Goal: Task Accomplishment & Management: Manage account settings

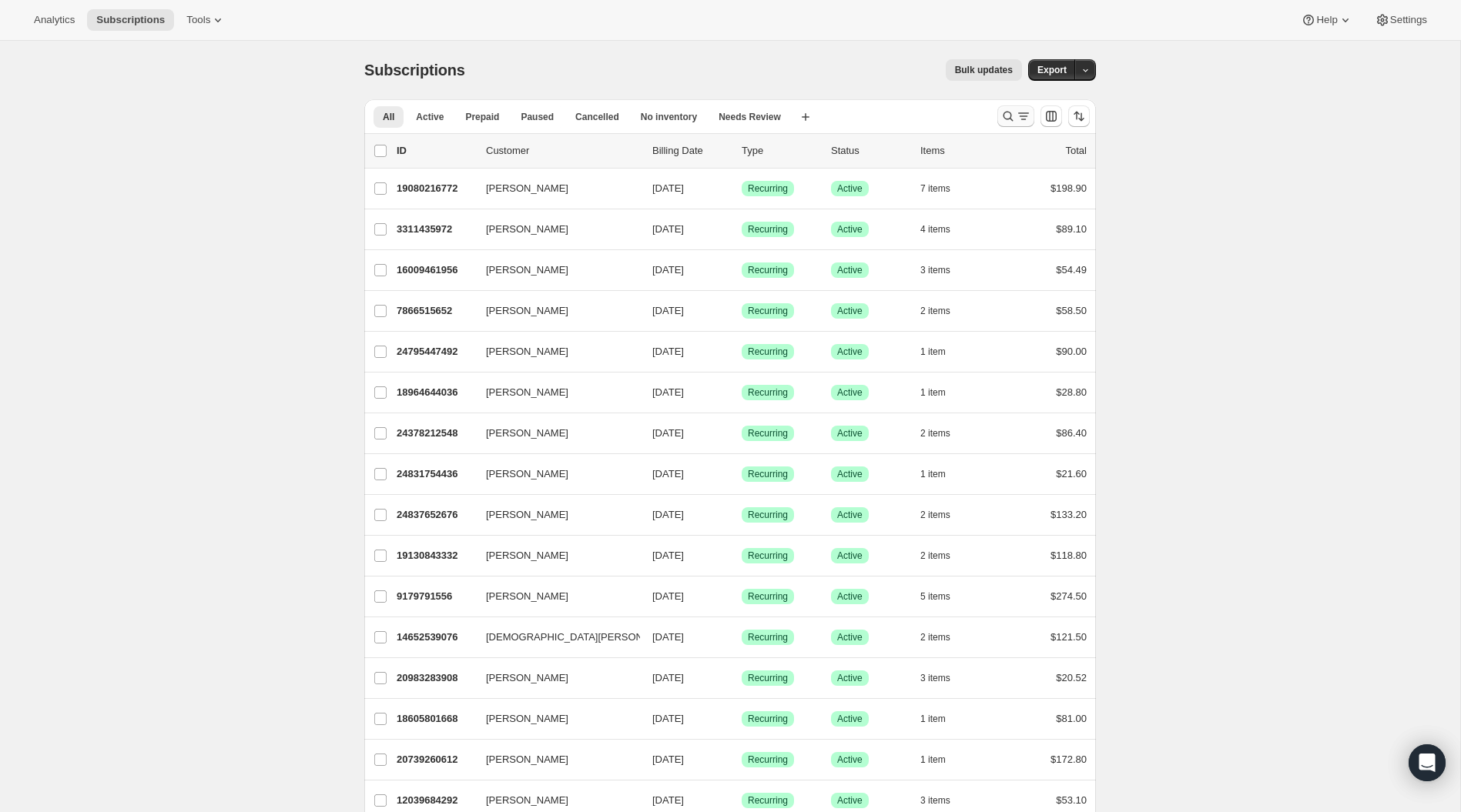
click at [1007, 117] on icon "Search and filter results" at bounding box center [1008, 117] width 16 height 16
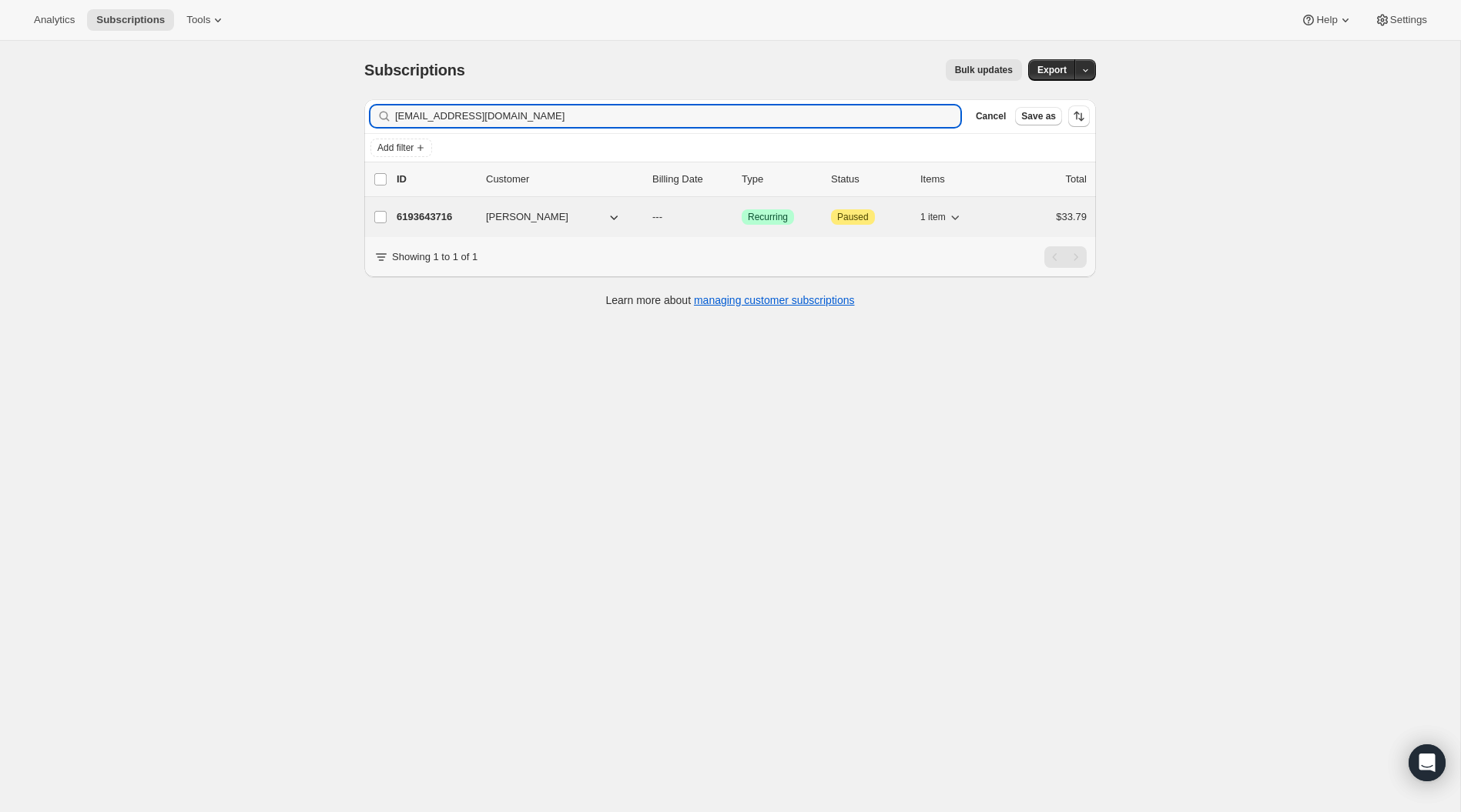
type input "longfellow49@icloud.com"
click at [431, 213] on p "6193643716" at bounding box center [435, 217] width 77 height 16
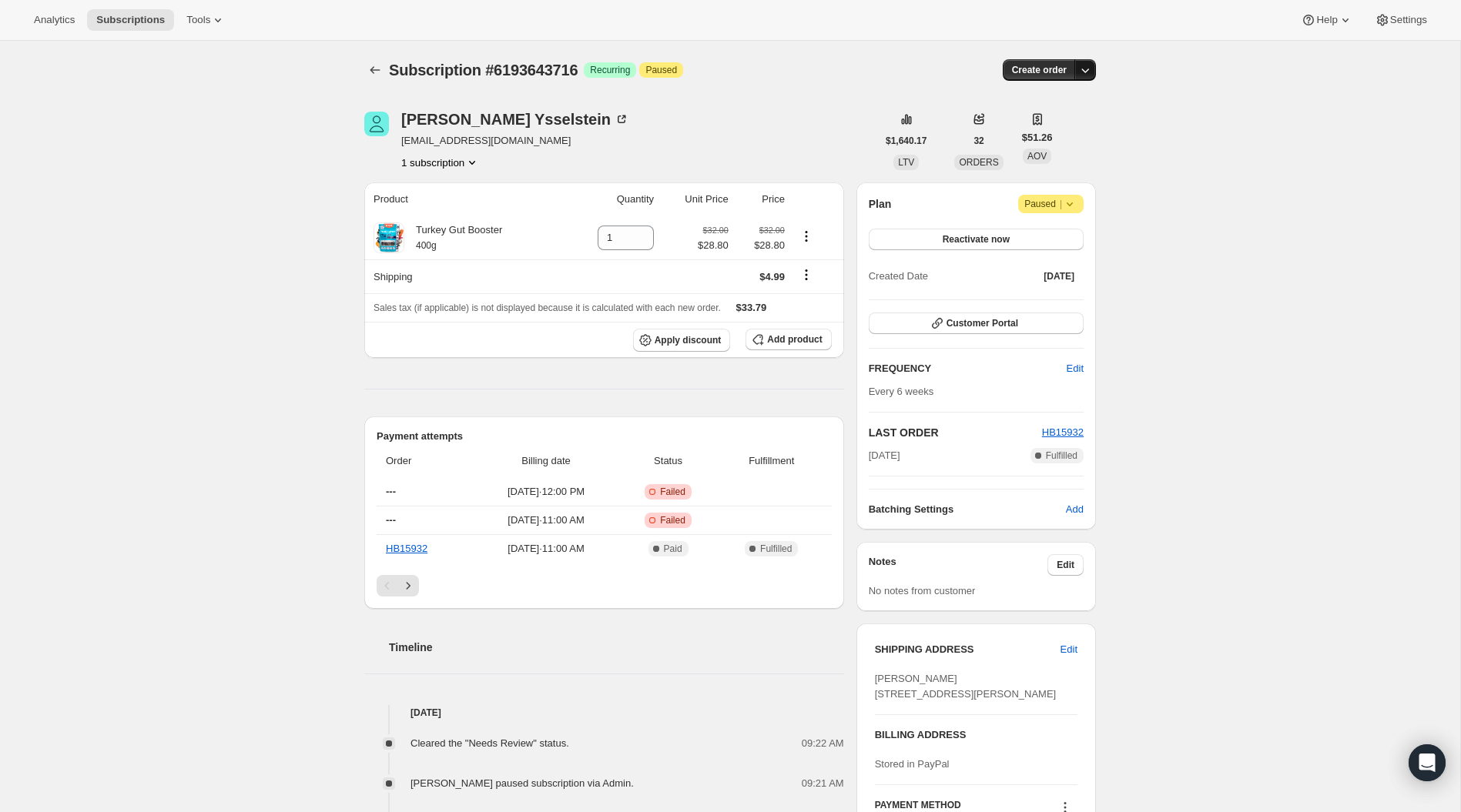
click at [1090, 64] on icon "button" at bounding box center [1085, 70] width 16 height 16
click at [833, 69] on div "Subscription #6193643716 Success Recurring Attention Paused" at bounding box center [611, 70] width 445 height 22
click at [1076, 208] on icon at bounding box center [1070, 204] width 16 height 16
click at [1076, 241] on span "Cancel subscription" at bounding box center [1048, 235] width 87 height 16
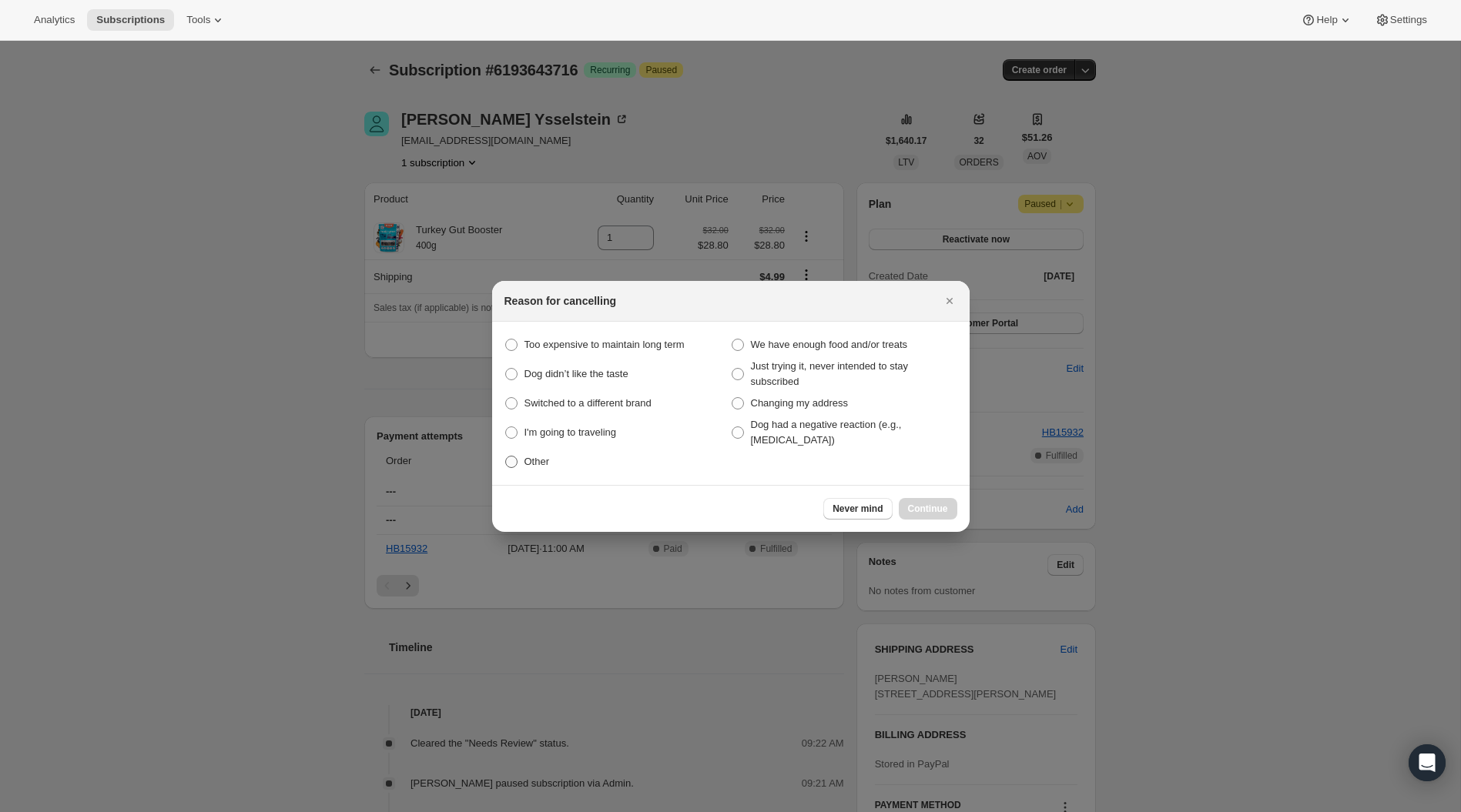
click at [513, 461] on span ":rbu:" at bounding box center [511, 461] width 12 height 12
click at [506, 457] on input "Other" at bounding box center [505, 456] width 1 height 1
radio input "true"
click at [931, 505] on span "Continue" at bounding box center [927, 509] width 40 height 12
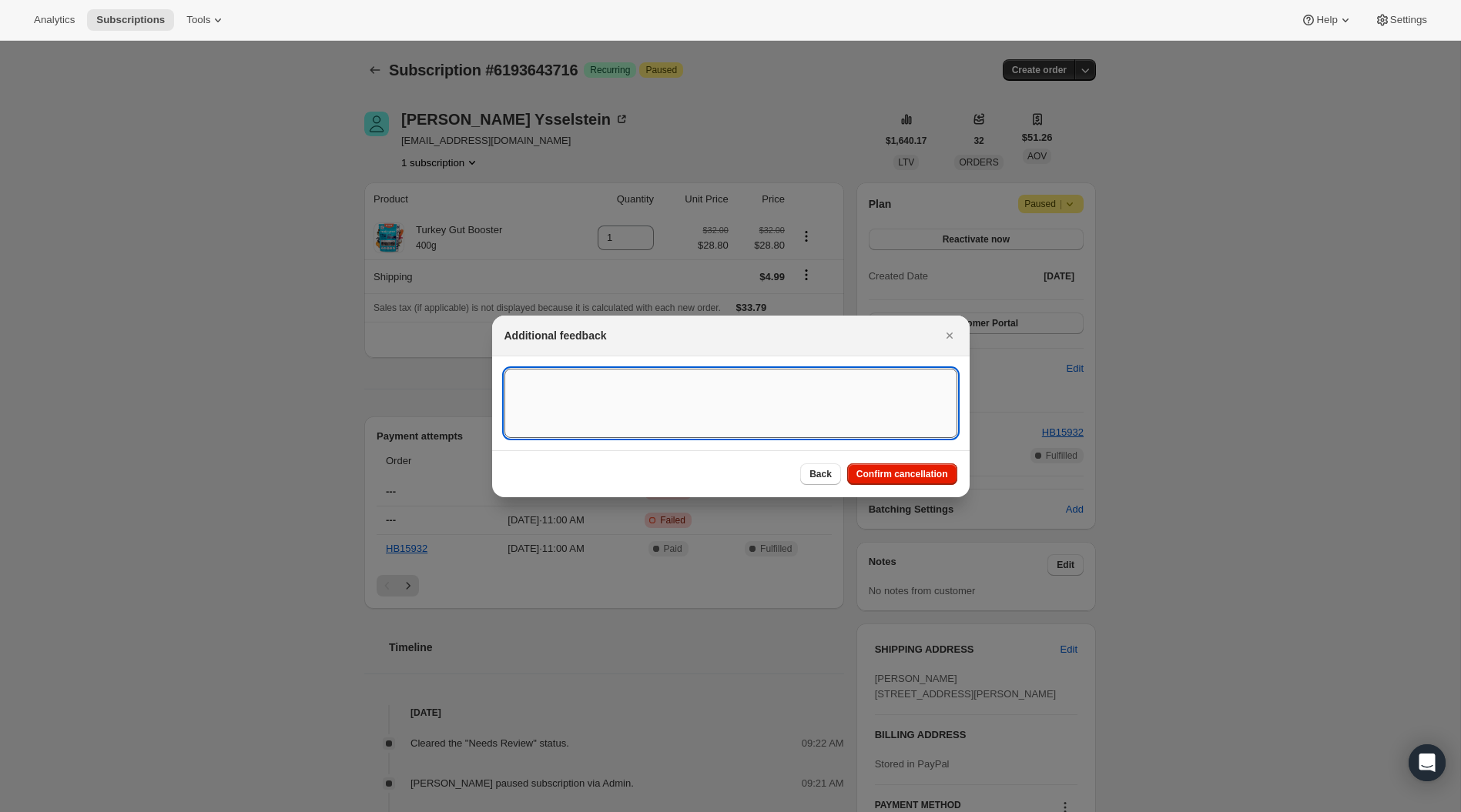
click at [628, 385] on textarea ":rbu:" at bounding box center [730, 403] width 453 height 69
type textarea "dog passed away"
click at [922, 479] on button "Confirm cancellation" at bounding box center [901, 474] width 110 height 22
